Goal: Contribute content

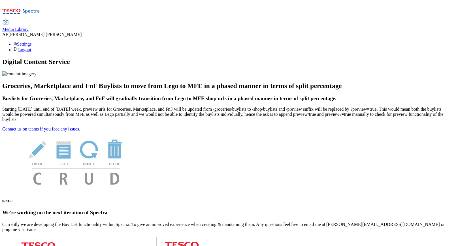
click at [29, 27] on div "Media Library" at bounding box center [15, 29] width 26 height 5
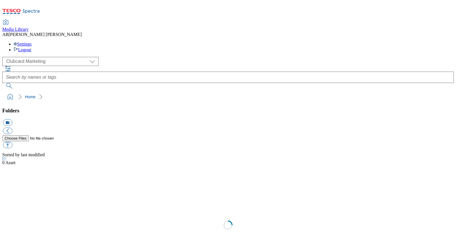
scroll to position [0, 0]
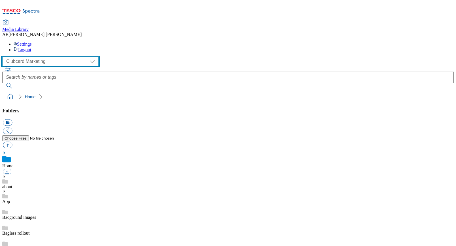
click at [31, 57] on select "Clubcard Marketing Dotcom [GEOGRAPHIC_DATA] GHS Marketing [GEOGRAPHIC_DATA] GHS…" at bounding box center [50, 61] width 96 height 9
select select "flare-ghs-mktg"
click at [4, 57] on select "Clubcard Marketing Dotcom [GEOGRAPHIC_DATA] GHS Marketing [GEOGRAPHIC_DATA] GHS…" at bounding box center [50, 61] width 96 height 9
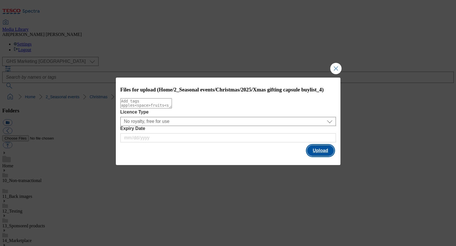
click at [313, 156] on button "Upload" at bounding box center [320, 150] width 27 height 11
